Goal: Task Accomplishment & Management: Complete application form

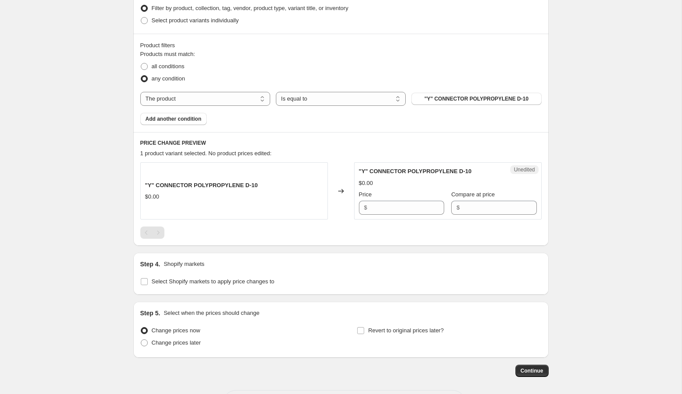
scroll to position [231, 0]
click at [460, 94] on button ""Y" CONNECTOR POLYPROPYLENE D-10" at bounding box center [477, 98] width 130 height 12
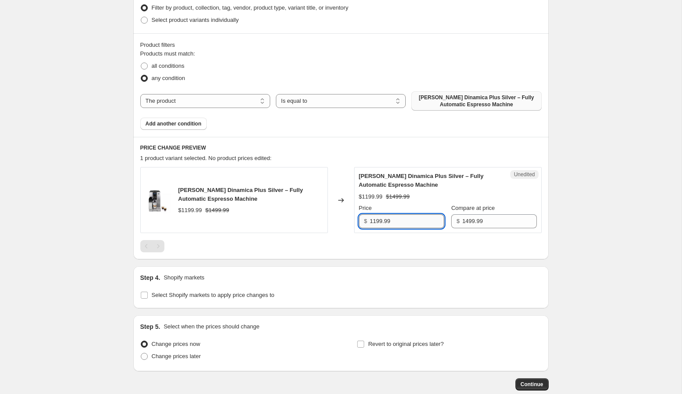
click at [400, 224] on input "1199.99" at bounding box center [407, 221] width 74 height 14
type input "1199"
click at [592, 211] on div "Create new price change job. This page is ready Create new price change job Dra…" at bounding box center [341, 106] width 682 height 675
click at [177, 123] on span "Add another condition" at bounding box center [174, 123] width 56 height 7
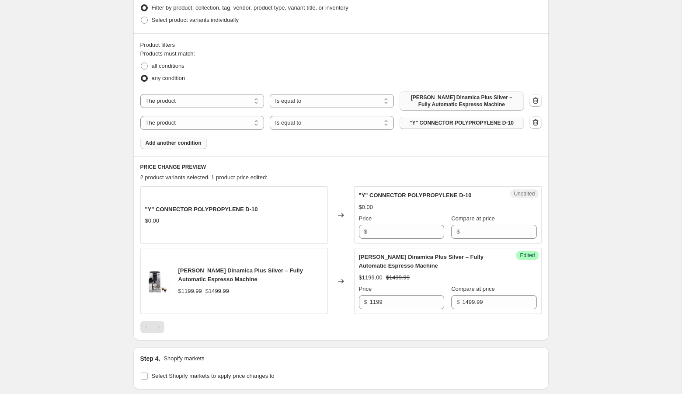
click at [432, 124] on span ""Y" CONNECTOR POLYPROPYLENE D-10" at bounding box center [462, 122] width 104 height 7
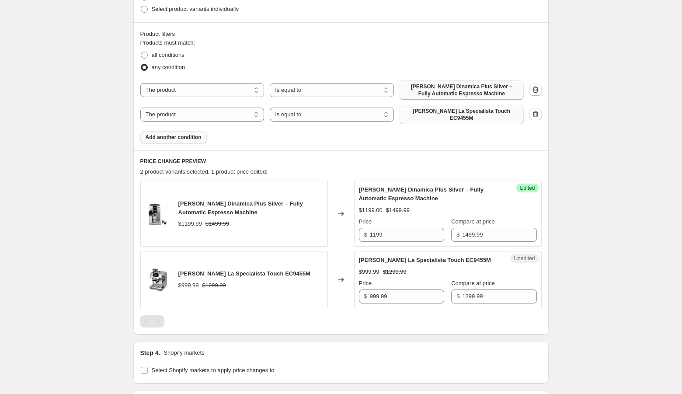
scroll to position [244, 0]
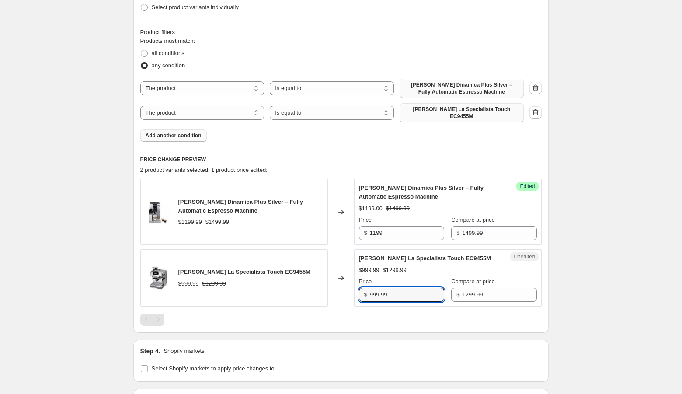
click at [402, 288] on input "999.99" at bounding box center [407, 295] width 74 height 14
type input "999.98"
click at [573, 303] on div "Create new price change job. This page is ready Create new price change job Dra…" at bounding box center [341, 136] width 682 height 761
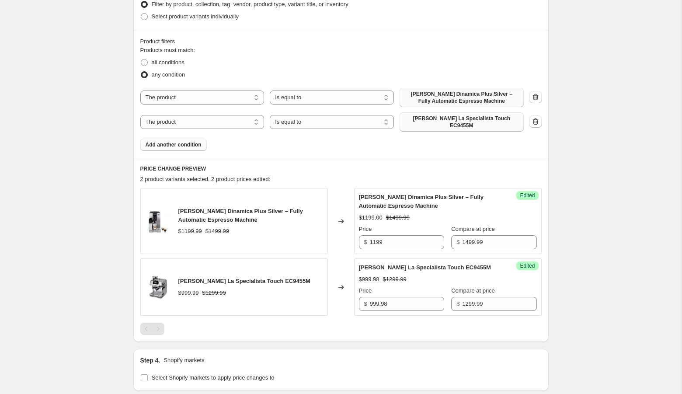
scroll to position [125, 0]
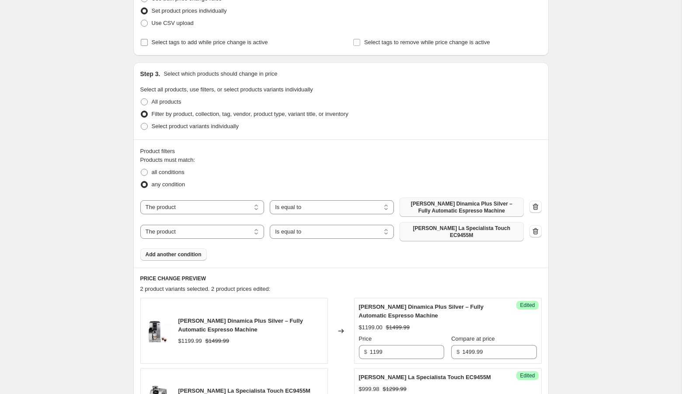
click at [179, 42] on span "Select tags to add while price change is active" at bounding box center [210, 42] width 116 height 7
click at [148, 42] on input "Select tags to add while price change is active" at bounding box center [144, 42] width 7 height 7
checkbox input "true"
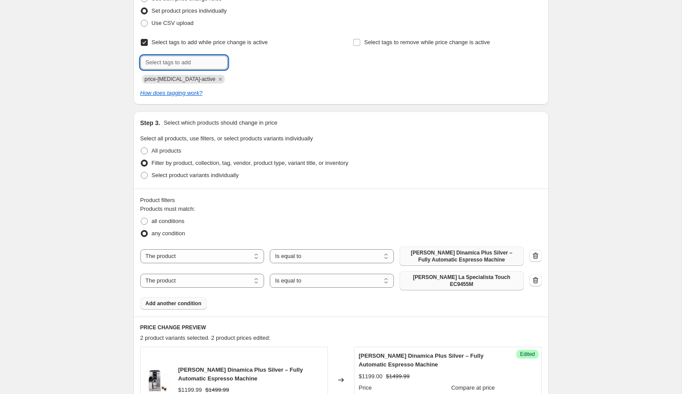
click at [175, 62] on input "text" at bounding box center [183, 63] width 87 height 14
type input "[DATE]"
click at [242, 63] on b "Add" at bounding box center [240, 62] width 10 height 6
click at [400, 42] on span "Select tags to remove while price change is active" at bounding box center [427, 42] width 126 height 7
click at [360, 42] on input "Select tags to remove while price change is active" at bounding box center [356, 42] width 7 height 7
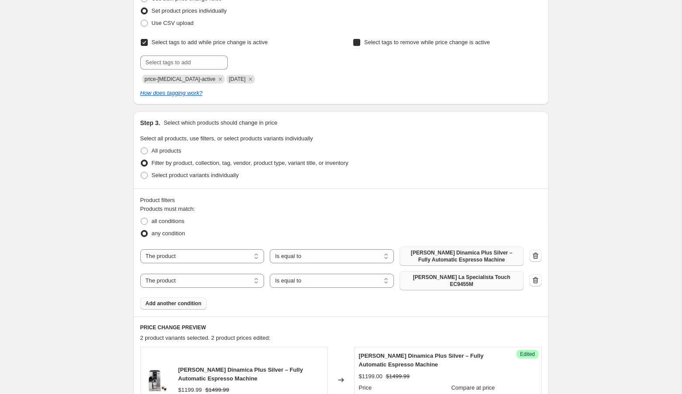
checkbox input "true"
click at [366, 61] on input "text" at bounding box center [396, 63] width 87 height 14
type input "[DATE]"
click at [472, 56] on button "Add [DATE]" at bounding box center [462, 62] width 39 height 12
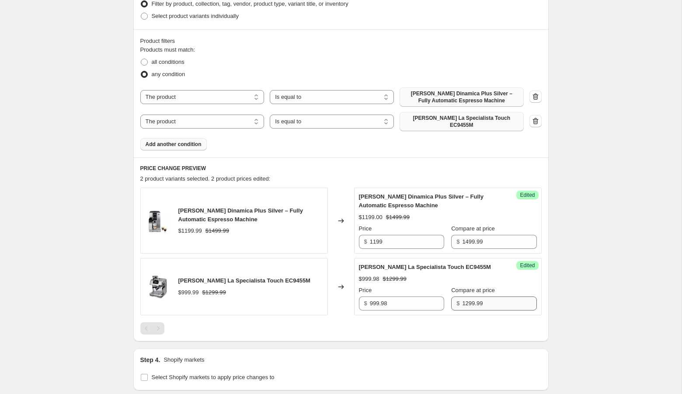
scroll to position [409, 0]
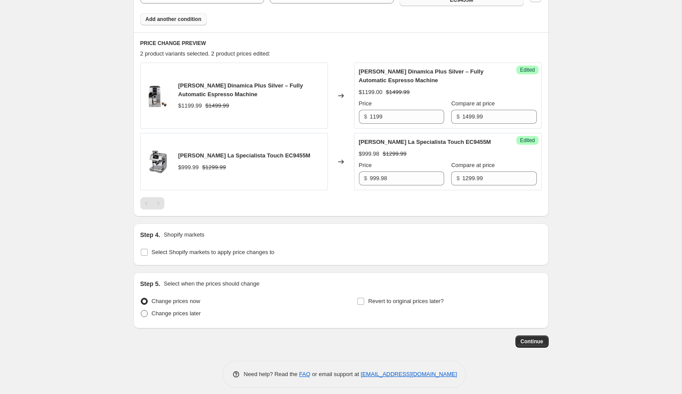
click at [183, 310] on span "Change prices later" at bounding box center [176, 313] width 49 height 9
click at [141, 310] on input "Change prices later" at bounding box center [141, 310] width 0 height 0
radio input "true"
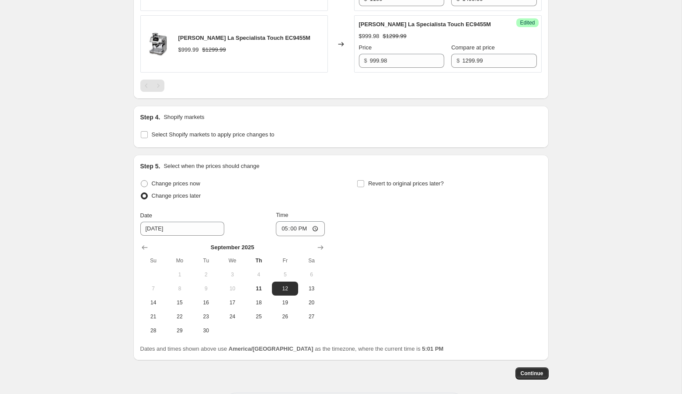
scroll to position [558, 0]
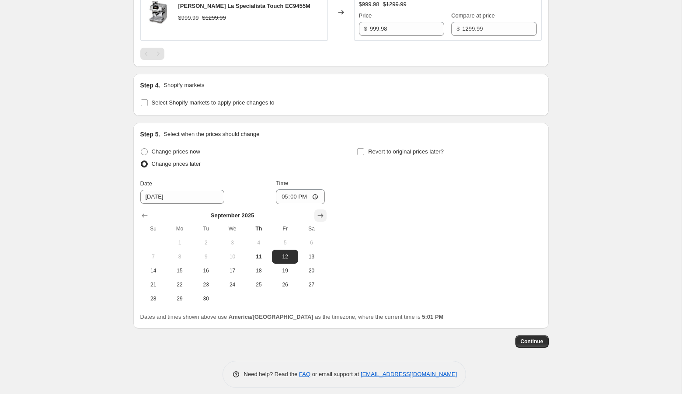
click at [318, 211] on icon "Show next month, October 2025" at bounding box center [320, 215] width 9 height 9
click at [318, 211] on icon "Show next month, November 2025" at bounding box center [320, 215] width 9 height 9
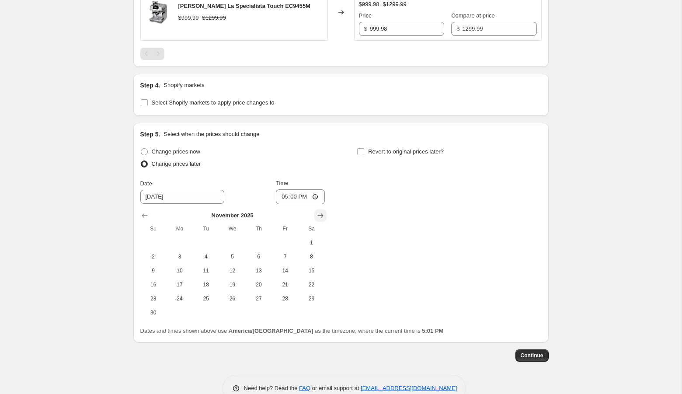
click at [318, 211] on icon "Show next month, December 2025" at bounding box center [320, 215] width 9 height 9
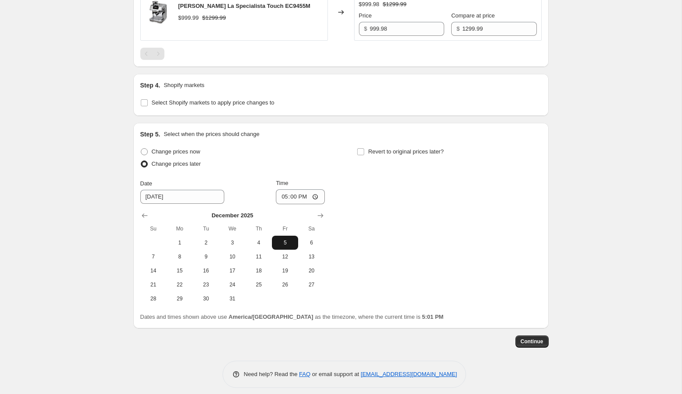
click at [290, 239] on span "5" at bounding box center [285, 242] width 19 height 7
click at [322, 211] on icon "Show next month, January 2026" at bounding box center [320, 215] width 9 height 9
click at [261, 239] on span "1" at bounding box center [258, 242] width 19 height 7
type input "1/1/2026"
click at [280, 194] on input "17:00" at bounding box center [300, 196] width 49 height 15
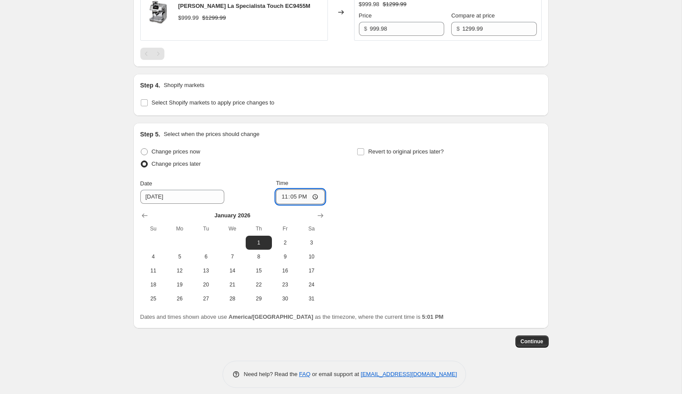
type input "23:59"
click at [412, 205] on div "Change prices now Change prices later Date 1/1/2026 Time 23:59 January 2026 Su …" at bounding box center [340, 226] width 401 height 160
click at [145, 211] on icon "Show previous month, December 2025" at bounding box center [144, 215] width 9 height 9
click at [161, 191] on input "1/1/2026" at bounding box center [182, 197] width 84 height 14
click at [176, 190] on input "1/1/2026" at bounding box center [182, 197] width 84 height 14
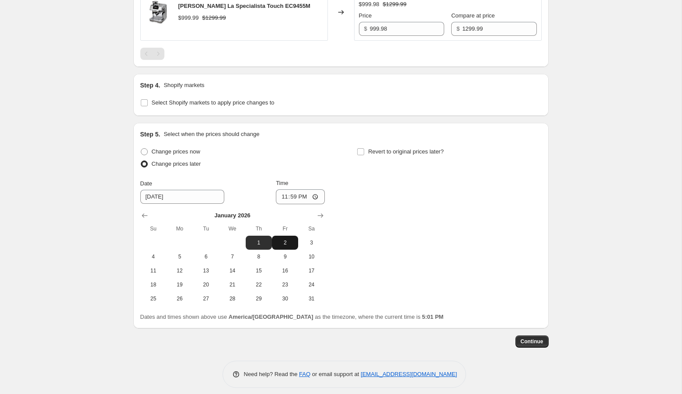
click at [287, 239] on span "2" at bounding box center [285, 242] width 19 height 7
type input "1/2/2026"
click at [282, 191] on input "23:59" at bounding box center [300, 196] width 49 height 15
type input "00:01"
click at [417, 193] on div "Change prices now Change prices later Date 1/2/2026 Time 00:01 January 2026 Su …" at bounding box center [340, 226] width 401 height 160
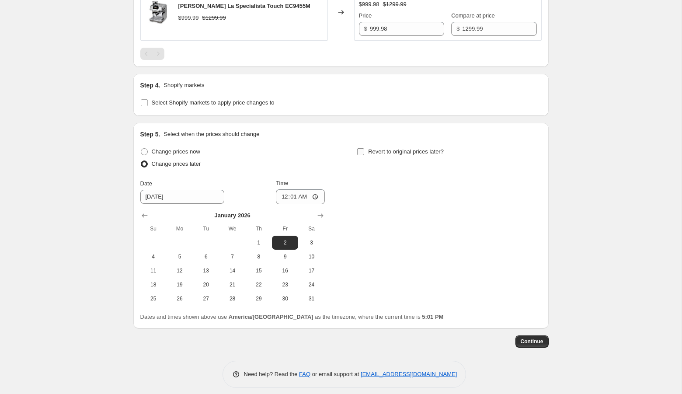
click at [396, 149] on span "Revert to original prices later?" at bounding box center [406, 151] width 76 height 9
click at [364, 149] on input "Revert to original prices later?" at bounding box center [360, 151] width 7 height 7
checkbox input "true"
click at [535, 211] on icon "Show next month, October 2025" at bounding box center [537, 215] width 9 height 9
click at [535, 211] on icon "Show next month, November 2025" at bounding box center [537, 215] width 9 height 9
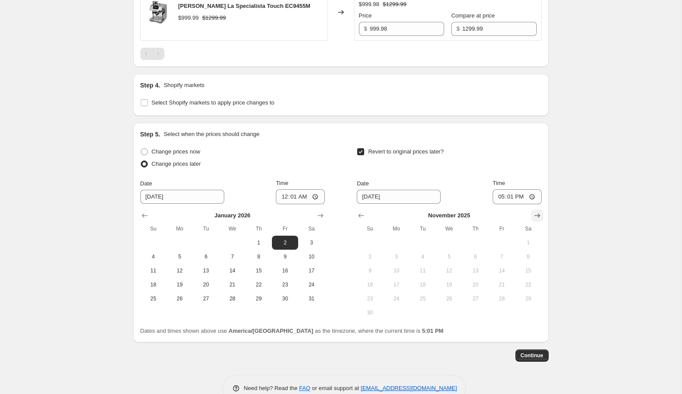
click at [535, 211] on icon "Show next month, December 2025" at bounding box center [537, 215] width 9 height 9
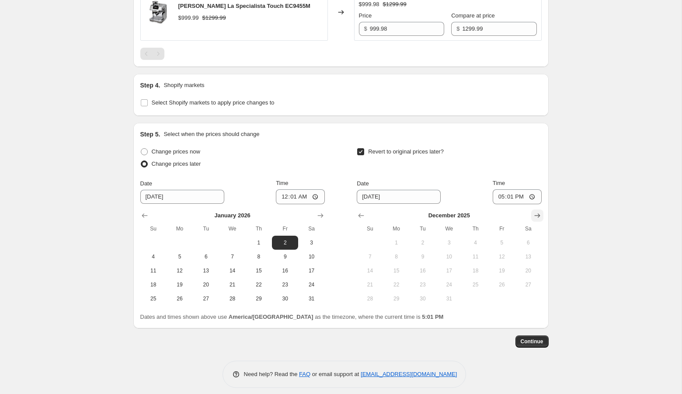
click at [535, 211] on icon "Show next month, January 2026" at bounding box center [537, 215] width 9 height 9
click at [476, 239] on span "1" at bounding box center [475, 242] width 19 height 7
click at [141, 211] on icon "Show previous month, December 2025" at bounding box center [144, 215] width 9 height 9
click at [285, 239] on span "5" at bounding box center [285, 242] width 19 height 7
type input "12/5/2025"
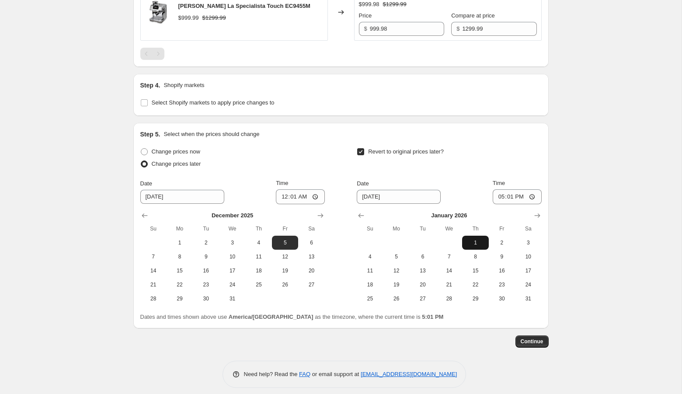
click at [485, 237] on button "1" at bounding box center [475, 243] width 26 height 14
type input "1/1/2026"
click at [497, 189] on input "17:01" at bounding box center [517, 196] width 49 height 15
type input "23:59"
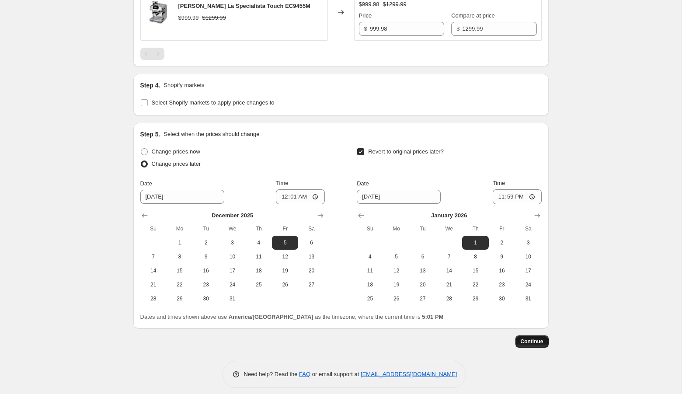
click at [537, 338] on span "Continue" at bounding box center [532, 341] width 23 height 7
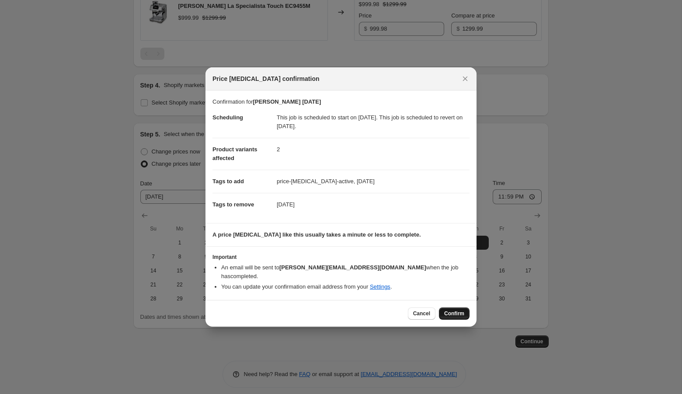
click at [454, 310] on span "Confirm" at bounding box center [454, 313] width 20 height 7
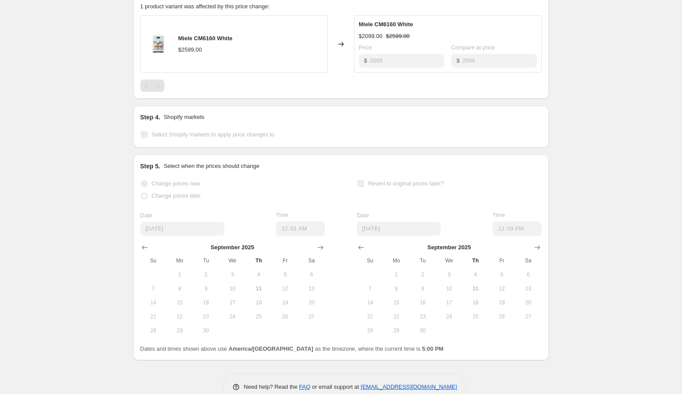
scroll to position [561, 0]
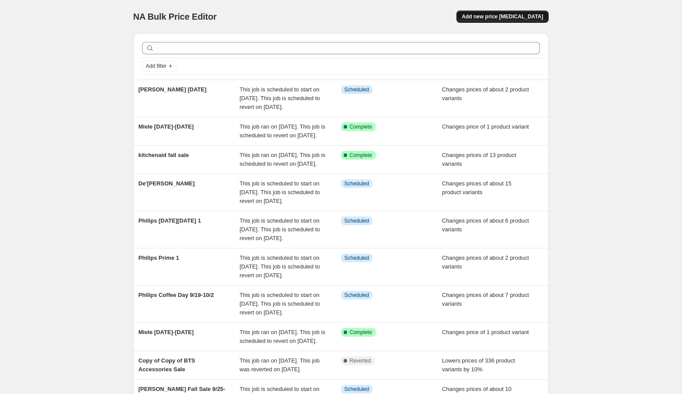
click at [500, 20] on button "Add new price [MEDICAL_DATA]" at bounding box center [503, 16] width 92 height 12
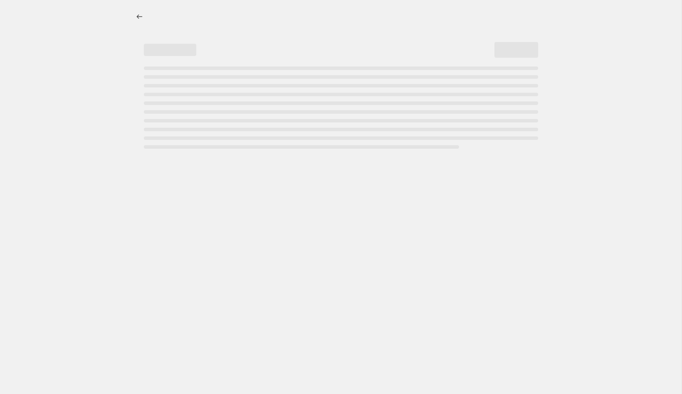
select select "percentage"
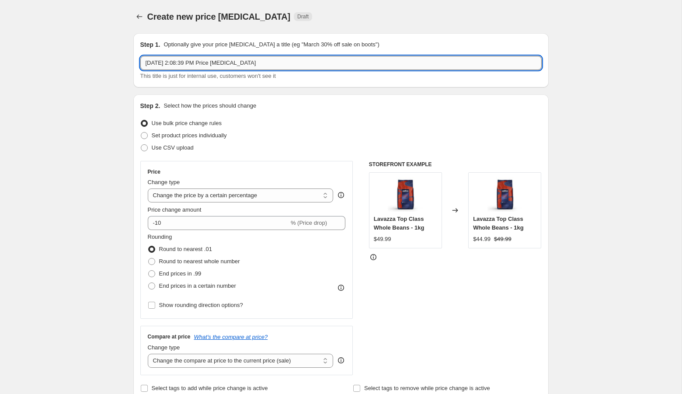
click at [232, 68] on input "[DATE] 2:08:39 PM Price [MEDICAL_DATA]" at bounding box center [340, 63] width 401 height 14
type input "Philips [DATE]"
click at [179, 134] on span "Set product prices individually" at bounding box center [189, 135] width 75 height 7
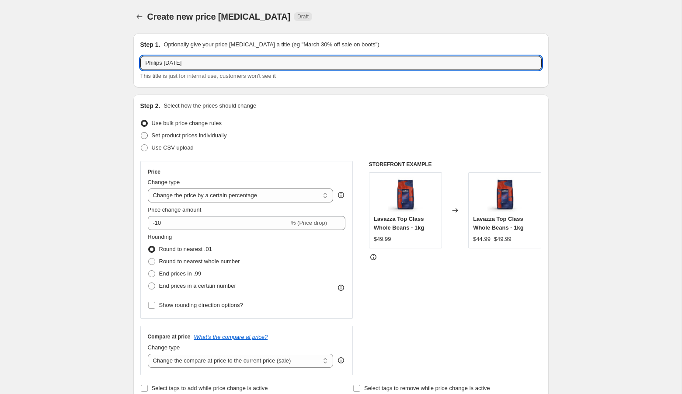
click at [141, 133] on input "Set product prices individually" at bounding box center [141, 132] width 0 height 0
radio input "true"
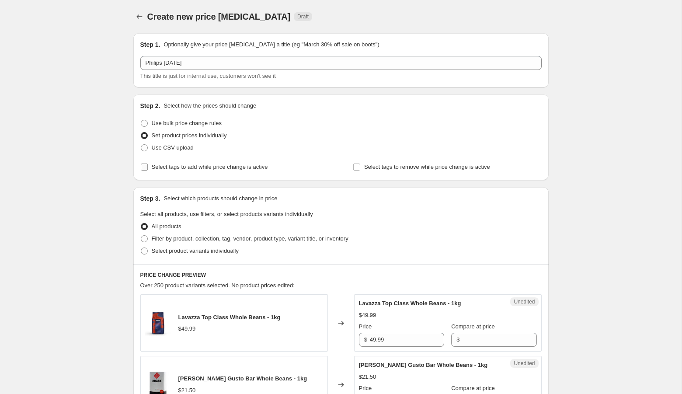
click at [176, 169] on span "Select tags to add while price change is active" at bounding box center [210, 167] width 116 height 7
click at [148, 169] on input "Select tags to add while price change is active" at bounding box center [144, 167] width 7 height 7
checkbox input "true"
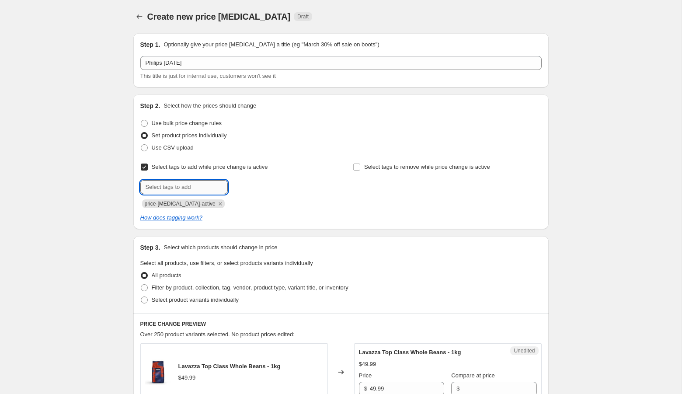
click at [177, 187] on input "text" at bounding box center [183, 187] width 87 height 14
type input "[DATE]"
click at [251, 188] on span "[DATE]" at bounding box center [255, 186] width 17 height 6
click at [424, 170] on span "Select tags to remove while price change is active" at bounding box center [427, 167] width 126 height 7
click at [360, 170] on input "Select tags to remove while price change is active" at bounding box center [356, 167] width 7 height 7
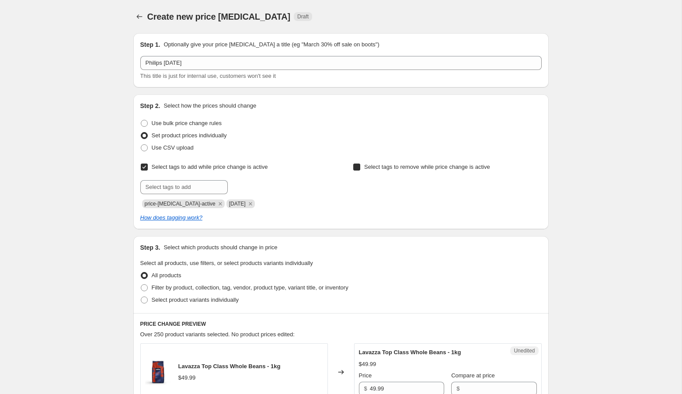
checkbox input "true"
click at [375, 190] on input "text" at bounding box center [396, 187] width 87 height 14
type input "[DATE]"
click at [474, 189] on span "[DATE]" at bounding box center [468, 186] width 17 height 6
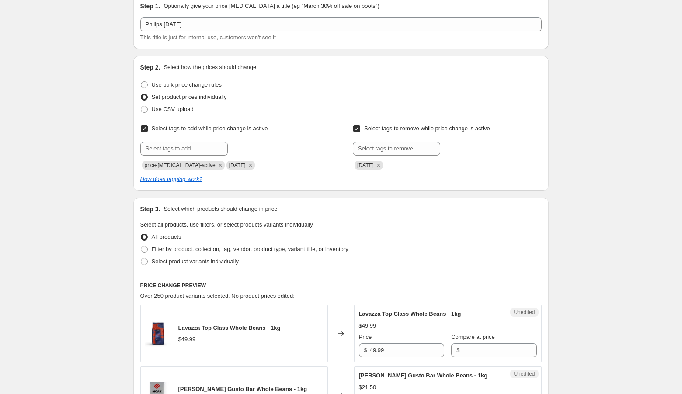
scroll to position [39, 0]
click at [252, 252] on span "Filter by product, collection, tag, vendor, product type, variant title, or inv…" at bounding box center [250, 248] width 197 height 9
click at [141, 245] on input "Filter by product, collection, tag, vendor, product type, variant title, or inv…" at bounding box center [141, 245] width 0 height 0
radio input "true"
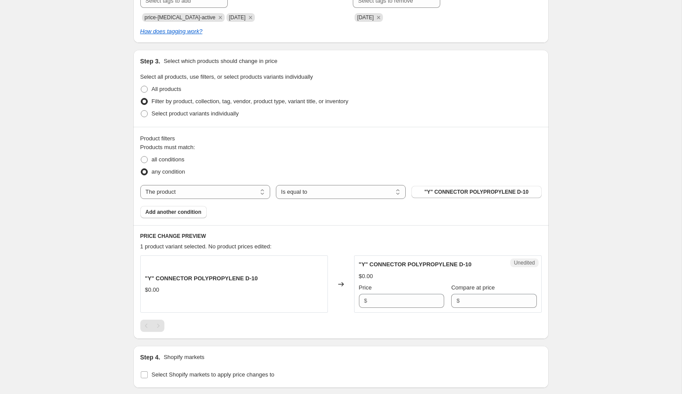
scroll to position [200, 0]
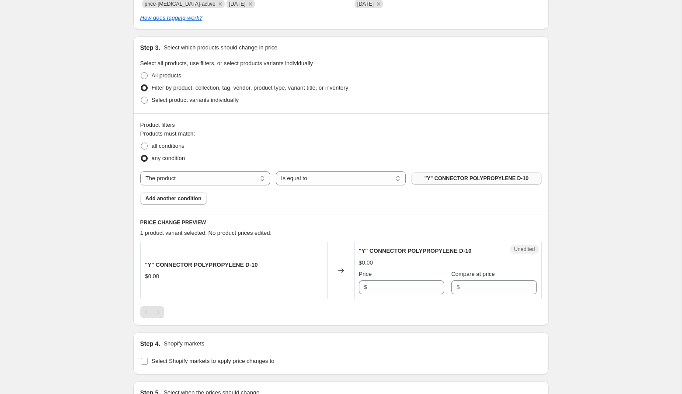
click at [447, 178] on span ""Y" CONNECTOR POLYPROPYLENE D-10" at bounding box center [477, 178] width 104 height 7
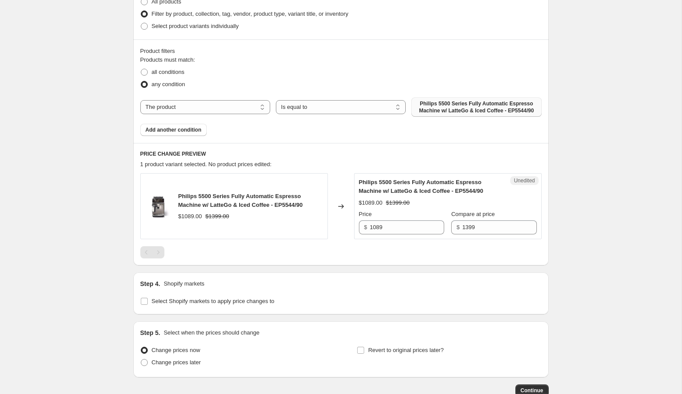
scroll to position [280, 0]
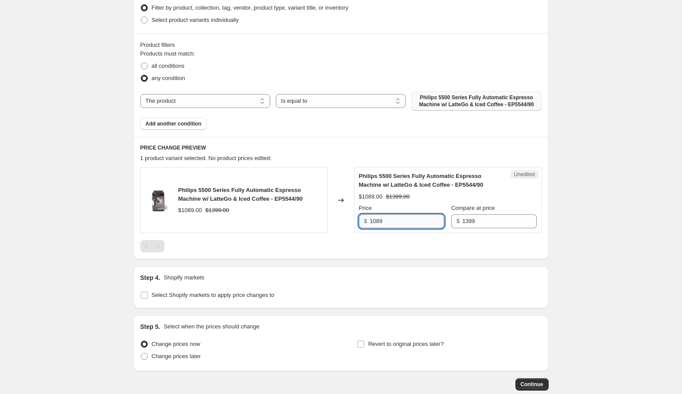
click at [403, 228] on input "1089" at bounding box center [407, 221] width 74 height 14
paste input "$1,099.99"
click at [375, 228] on input "$1,099.99" at bounding box center [407, 221] width 74 height 14
click at [579, 278] on div "Create new price [MEDICAL_DATA]. This page is ready Create new price [MEDICAL_D…" at bounding box center [341, 82] width 682 height 724
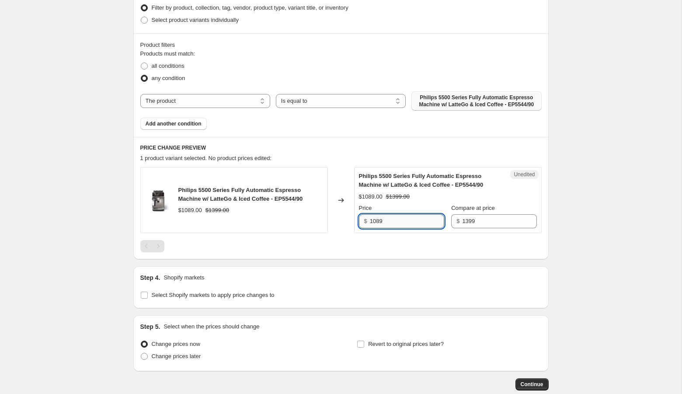
click at [429, 228] on input "1089" at bounding box center [407, 221] width 74 height 14
click at [381, 228] on input "1089" at bounding box center [407, 221] width 74 height 14
type input "1099"
click at [597, 244] on div "Create new price [MEDICAL_DATA]. This page is ready Create new price [MEDICAL_D…" at bounding box center [341, 82] width 682 height 724
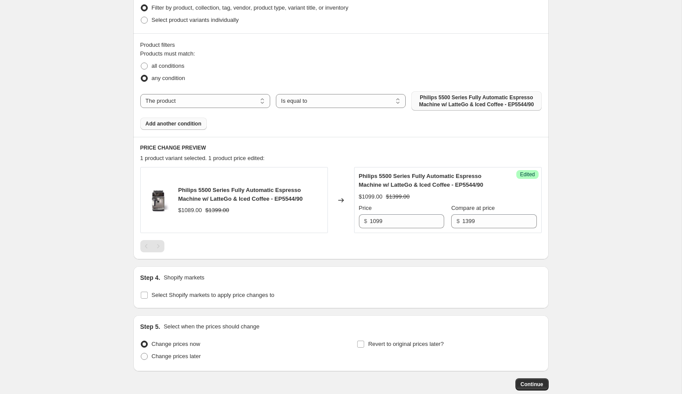
click at [157, 127] on span "Add another condition" at bounding box center [174, 123] width 56 height 7
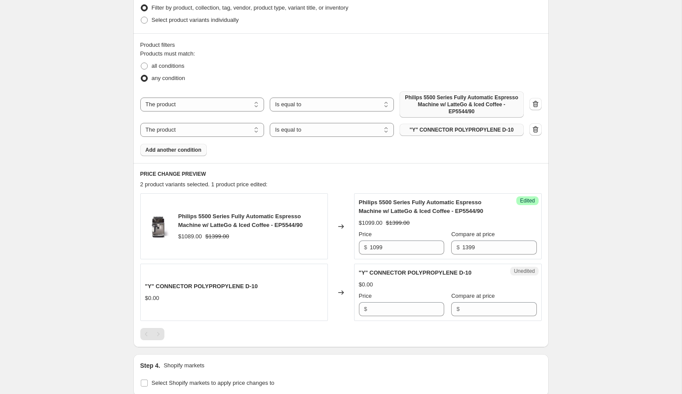
click at [477, 124] on button ""Y" CONNECTOR POLYPROPYLENE D-10" at bounding box center [462, 130] width 124 height 12
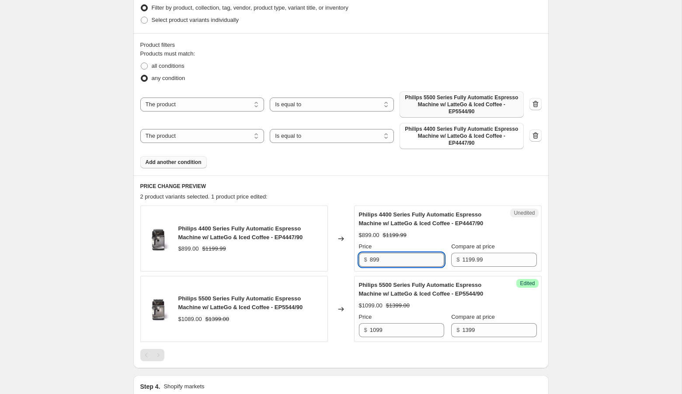
click at [374, 259] on input "899" at bounding box center [407, 260] width 74 height 14
type input "999"
click at [597, 268] on div "Create new price [MEDICAL_DATA]. This page is ready Create new price [MEDICAL_D…" at bounding box center [341, 136] width 682 height 833
click at [160, 164] on span "Add another condition" at bounding box center [174, 162] width 56 height 7
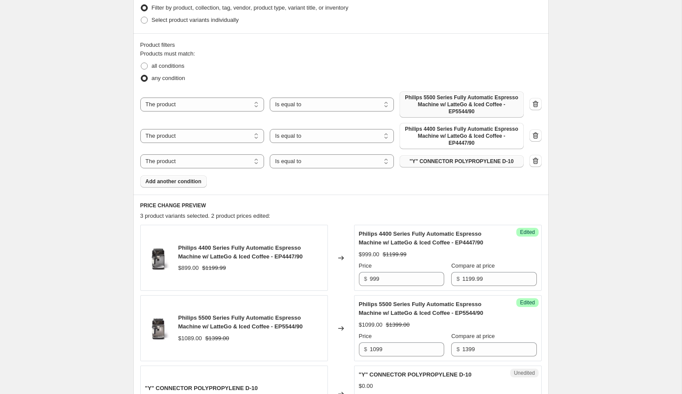
click at [461, 162] on span ""Y" CONNECTOR POLYPROPYLENE D-10" at bounding box center [462, 161] width 104 height 7
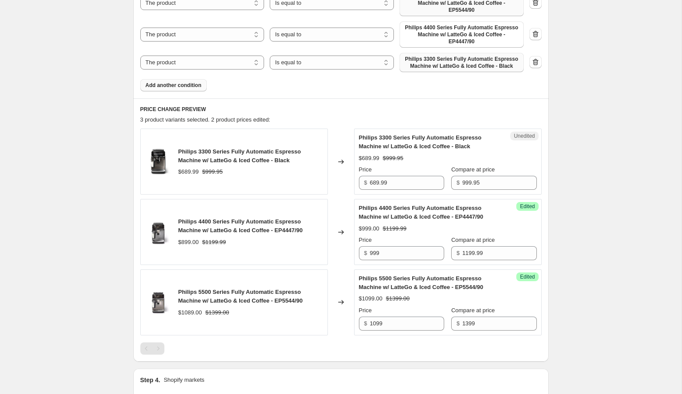
scroll to position [395, 0]
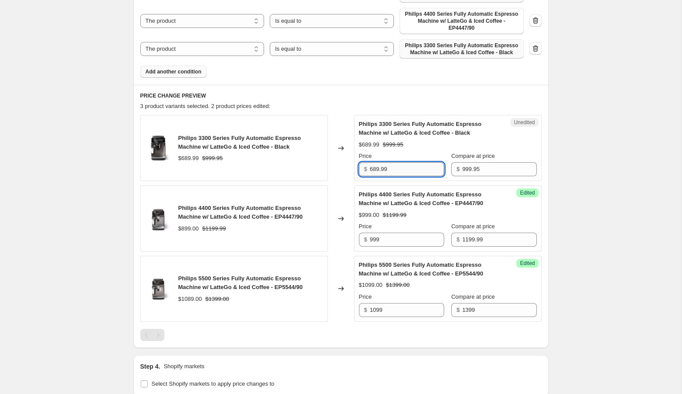
click at [378, 175] on input "689.99" at bounding box center [407, 169] width 74 height 14
type input "699.99"
click at [574, 217] on div "Create new price [MEDICAL_DATA]. This page is ready Create new price [MEDICAL_D…" at bounding box center [341, 69] width 682 height 928
click at [176, 75] on span "Add another condition" at bounding box center [174, 71] width 56 height 7
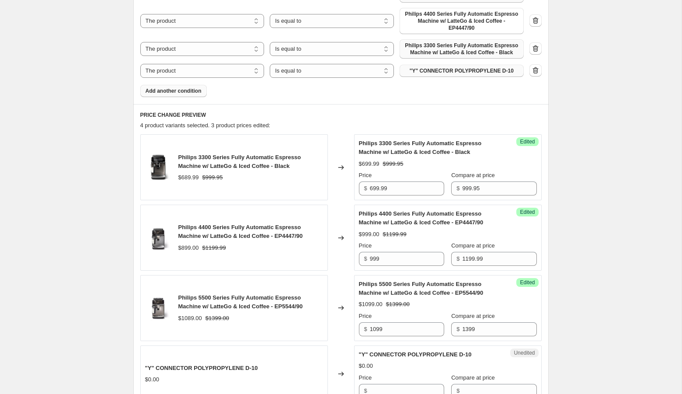
click at [437, 71] on button ""Y" CONNECTOR POLYPROPYLENE D-10" at bounding box center [462, 71] width 124 height 12
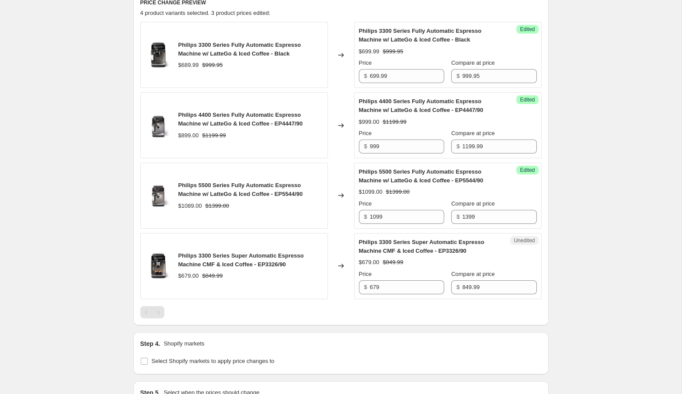
scroll to position [522, 0]
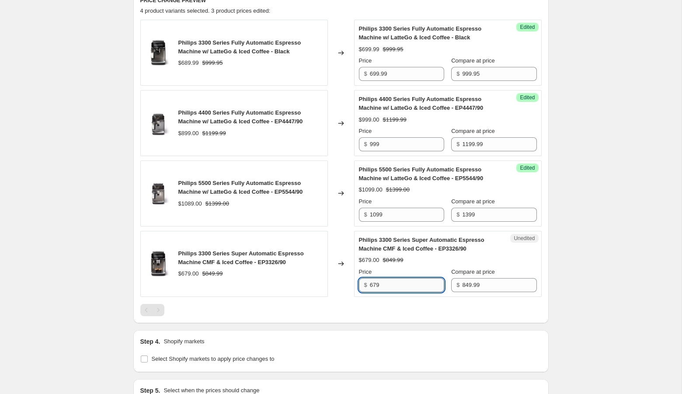
drag, startPoint x: 382, startPoint y: 290, endPoint x: 370, endPoint y: 290, distance: 11.4
click at [370, 290] on input "679" at bounding box center [407, 285] width 74 height 14
type input "599"
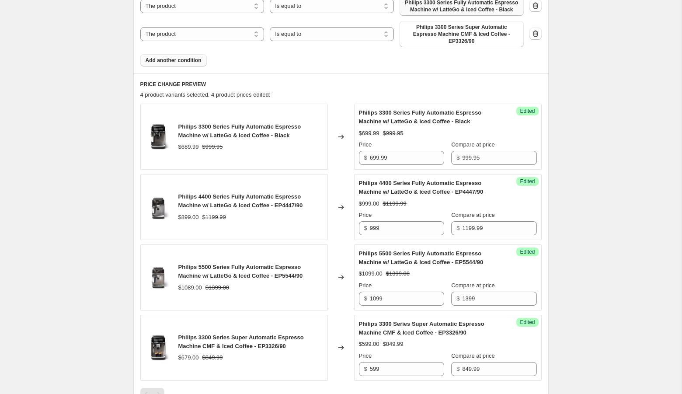
scroll to position [401, 0]
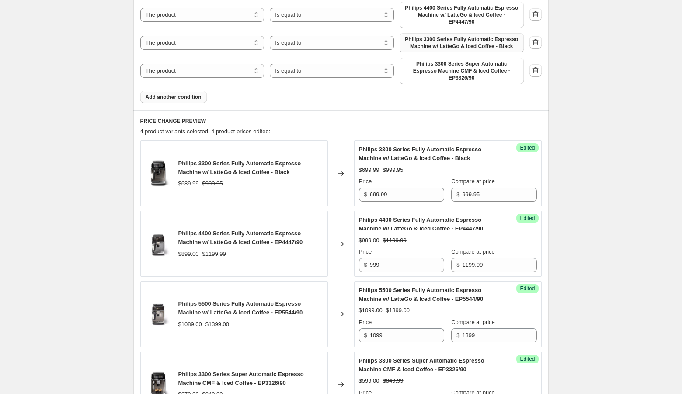
click at [199, 101] on span "Add another condition" at bounding box center [174, 97] width 56 height 7
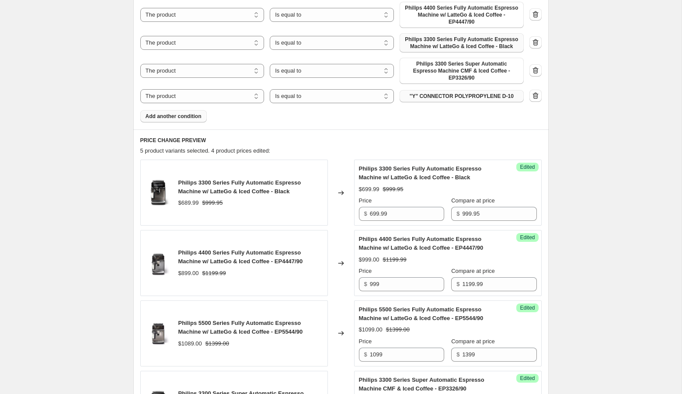
click at [452, 100] on span ""Y" CONNECTOR POLYPROPYLENE D-10" at bounding box center [462, 96] width 104 height 7
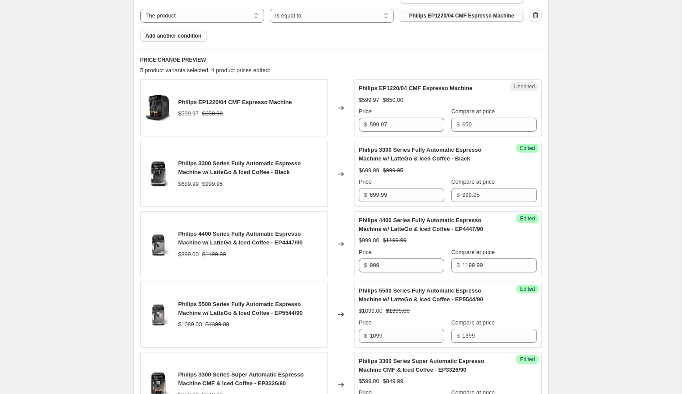
scroll to position [486, 0]
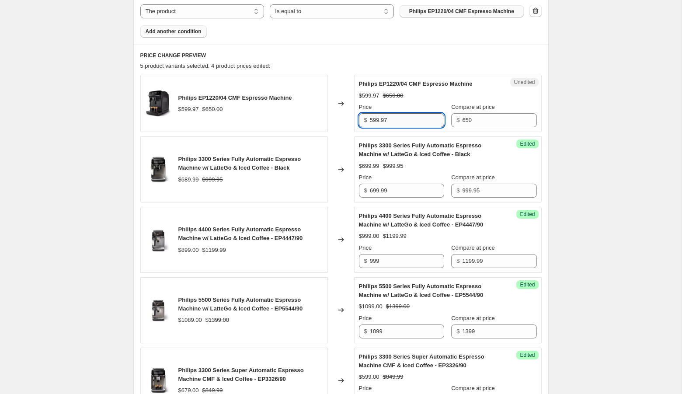
click at [387, 126] on input "599.97" at bounding box center [407, 120] width 74 height 14
type input "429.99"
click at [602, 143] on div "Create new price [MEDICAL_DATA]. This page is ready Create new price [MEDICAL_D…" at bounding box center [341, 69] width 682 height 1110
click at [189, 35] on span "Add another condition" at bounding box center [174, 31] width 56 height 7
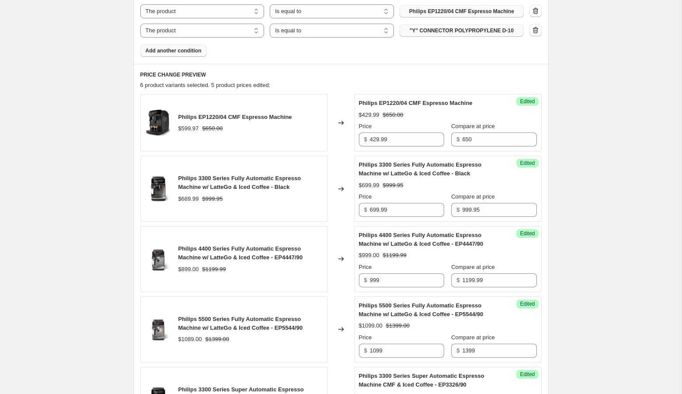
click at [419, 34] on span ""Y" CONNECTOR POLYPROPYLENE D-10" at bounding box center [462, 30] width 104 height 7
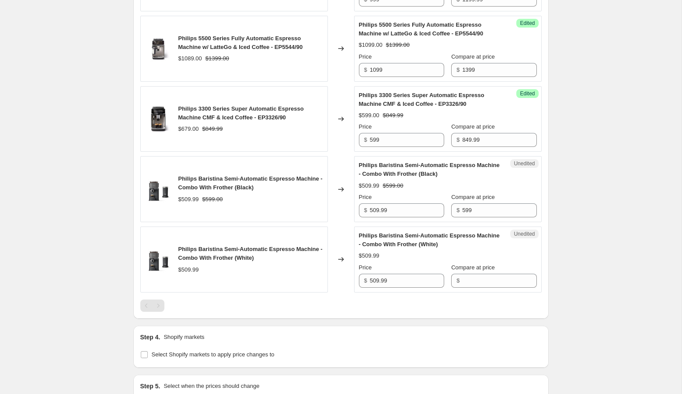
scroll to position [805, 0]
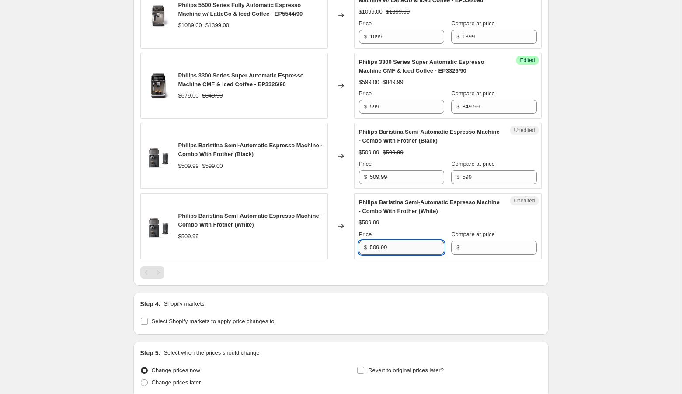
click at [377, 252] on input "509.99" at bounding box center [407, 248] width 74 height 14
type input "529.99"
click at [466, 276] on div at bounding box center [340, 272] width 401 height 12
click at [471, 245] on input "Compare at price" at bounding box center [499, 248] width 74 height 14
type input "599.99"
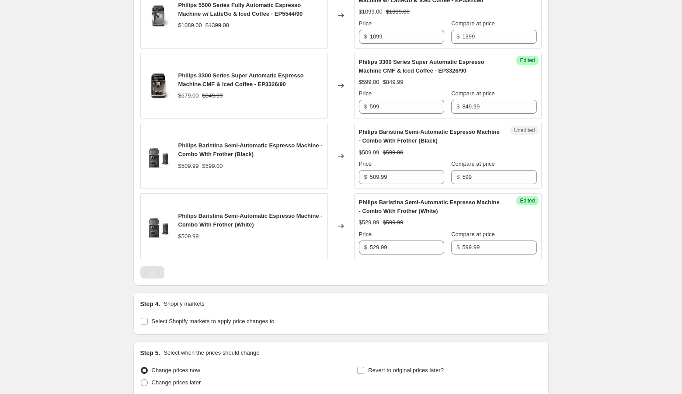
click at [377, 184] on input "509.99" at bounding box center [407, 177] width 74 height 14
type input "529.99"
click at [479, 183] on input "599" at bounding box center [499, 177] width 74 height 14
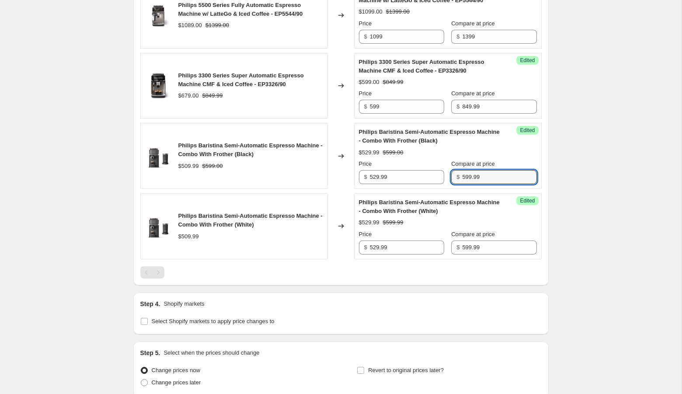
type input "599.99"
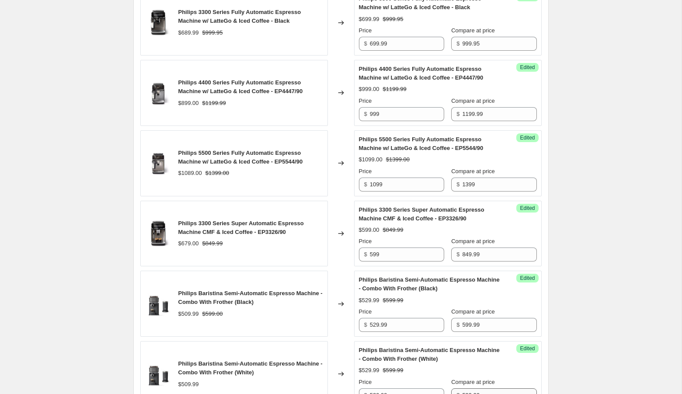
scroll to position [885, 0]
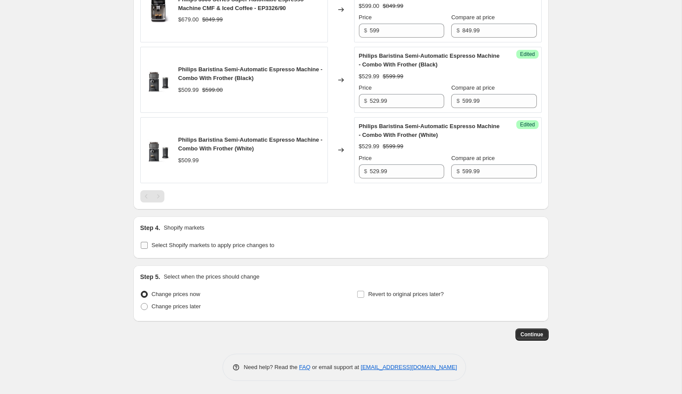
click at [171, 243] on span "Select Shopify markets to apply price changes to" at bounding box center [213, 245] width 123 height 7
click at [148, 243] on input "Select Shopify markets to apply price changes to" at bounding box center [144, 245] width 7 height 7
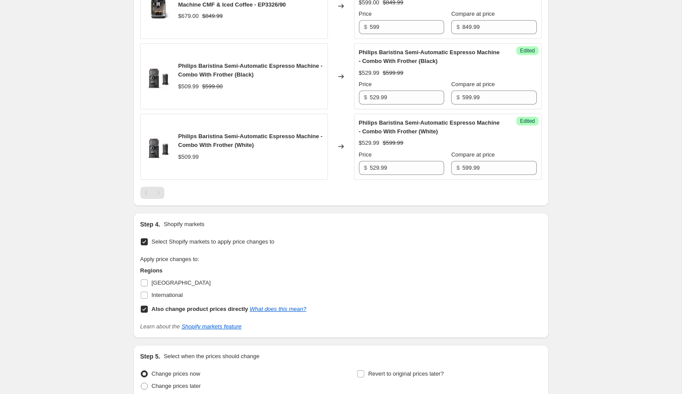
click at [171, 243] on span "Select Shopify markets to apply price changes to" at bounding box center [213, 241] width 123 height 7
click at [148, 243] on input "Select Shopify markets to apply price changes to" at bounding box center [144, 241] width 7 height 7
checkbox input "false"
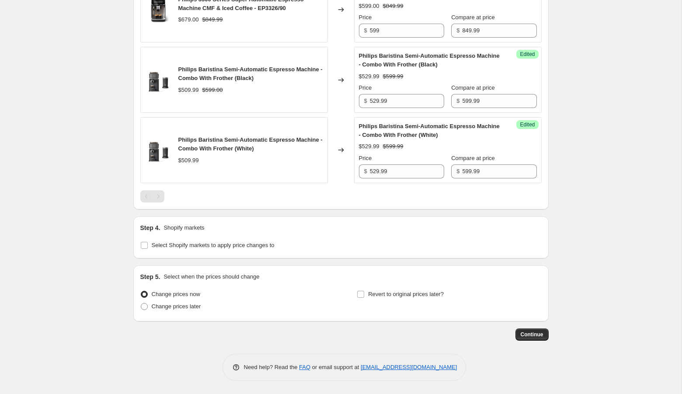
click at [136, 309] on div "Step 5. Select when the prices should change Change prices now Change prices la…" at bounding box center [340, 293] width 415 height 56
click at [142, 308] on span at bounding box center [144, 306] width 7 height 7
click at [141, 304] on input "Change prices later" at bounding box center [141, 303] width 0 height 0
radio input "true"
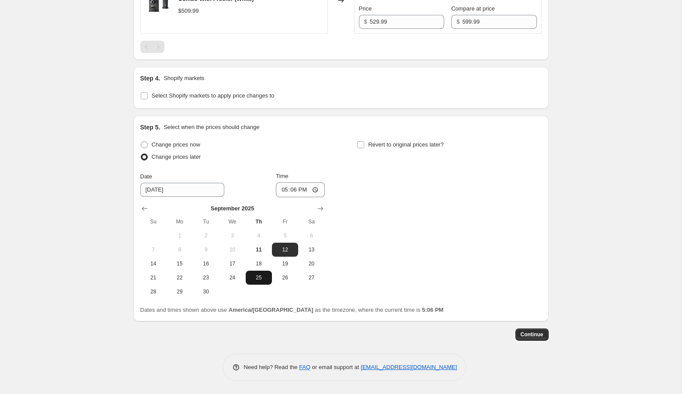
scroll to position [1034, 0]
click at [321, 207] on icon "Show next month, October 2025" at bounding box center [321, 208] width 6 height 4
click at [321, 207] on icon "Show next month, November 2025" at bounding box center [321, 208] width 6 height 4
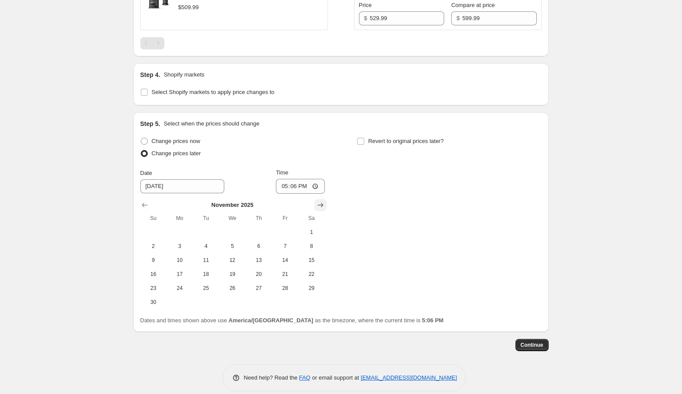
click at [321, 207] on icon "Show next month, December 2025" at bounding box center [321, 205] width 6 height 4
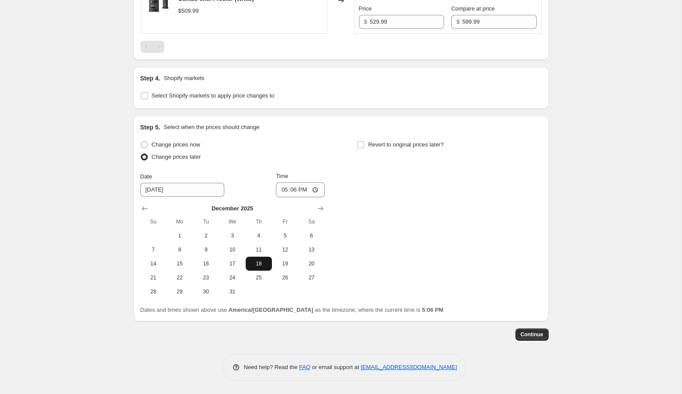
click at [268, 262] on span "18" at bounding box center [258, 263] width 19 height 7
type input "[DATE]"
click at [280, 192] on input "17:06" at bounding box center [300, 189] width 49 height 15
type input "00:01"
click at [422, 202] on div "Change prices now Change prices later Date [DATE] Time 00:[DATE] Mo Tu We Th Fr…" at bounding box center [340, 219] width 401 height 160
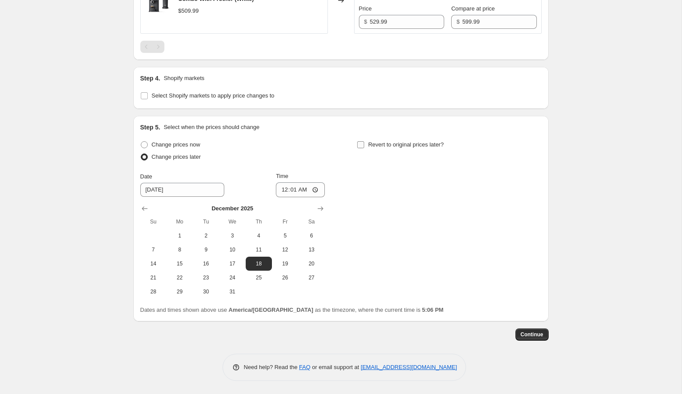
click at [399, 146] on span "Revert to original prices later?" at bounding box center [406, 144] width 76 height 7
click at [364, 146] on input "Revert to original prices later?" at bounding box center [360, 144] width 7 height 7
checkbox input "true"
click at [539, 209] on icon "Show next month, October 2025" at bounding box center [537, 208] width 6 height 4
click at [539, 209] on icon "Show next month, November 2025" at bounding box center [537, 208] width 6 height 4
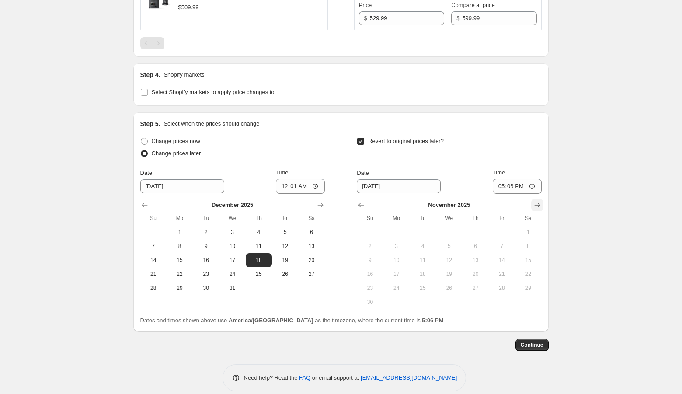
click at [539, 207] on icon "Show next month, December 2025" at bounding box center [537, 205] width 6 height 4
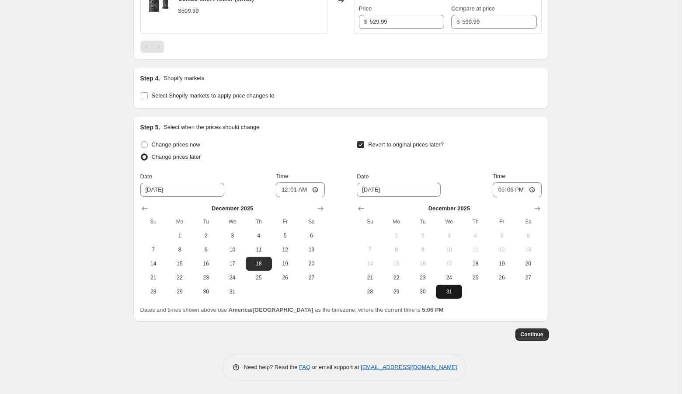
click at [450, 295] on button "31" at bounding box center [449, 292] width 26 height 14
type input "[DATE]"
click at [497, 192] on input "17:06" at bounding box center [517, 189] width 49 height 15
type input "23:59"
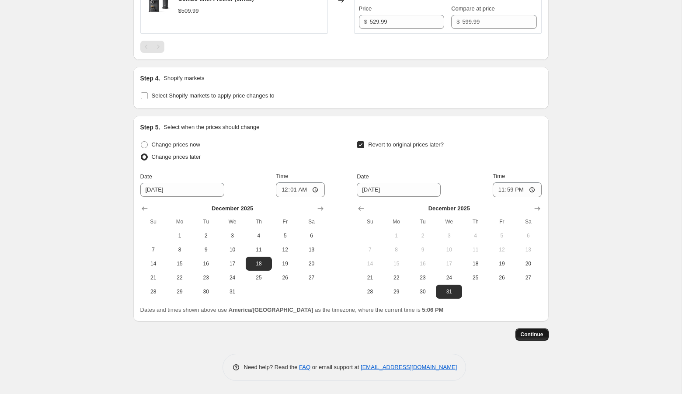
click at [536, 337] on span "Continue" at bounding box center [532, 334] width 23 height 7
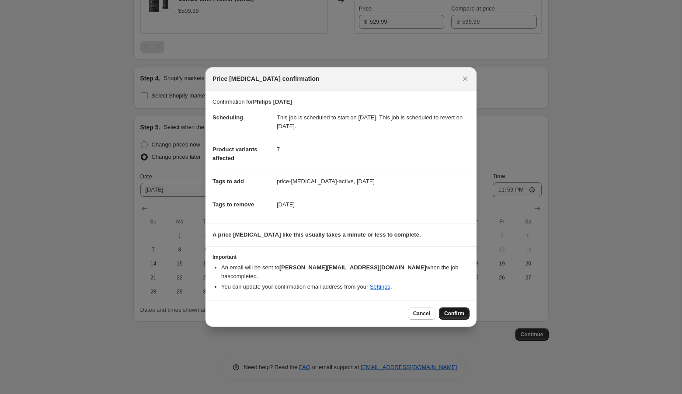
click at [453, 310] on span "Confirm" at bounding box center [454, 313] width 20 height 7
